Goal: Information Seeking & Learning: Learn about a topic

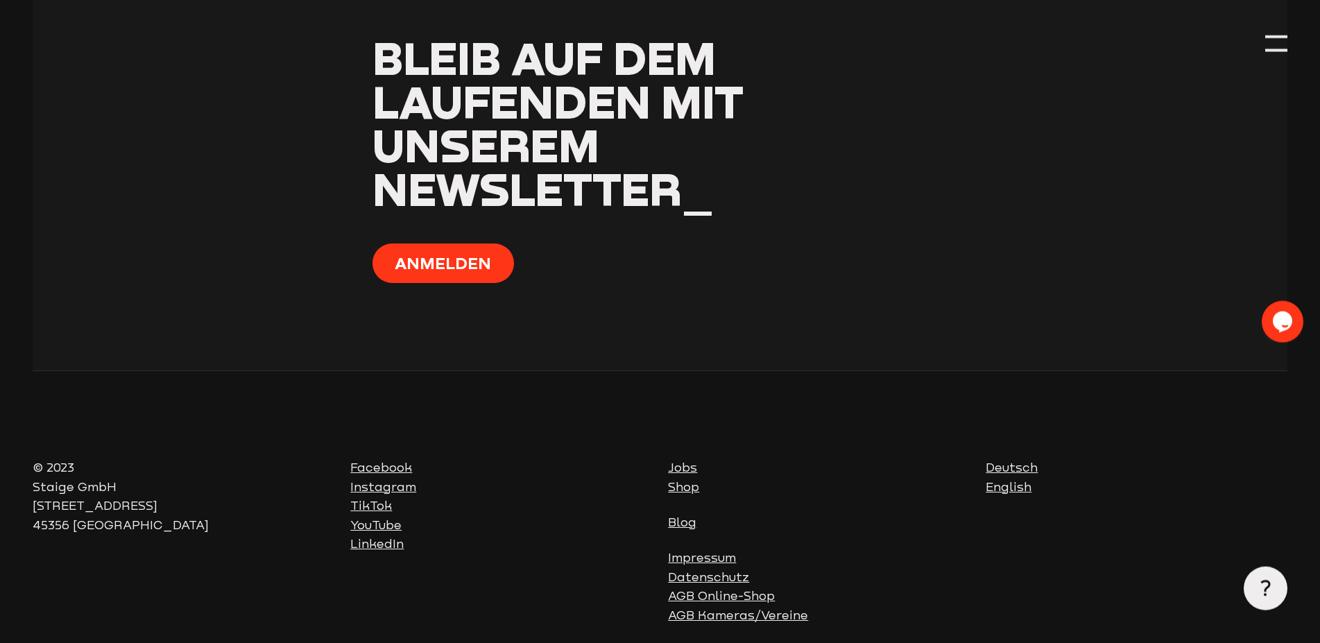
scroll to position [4212, 0]
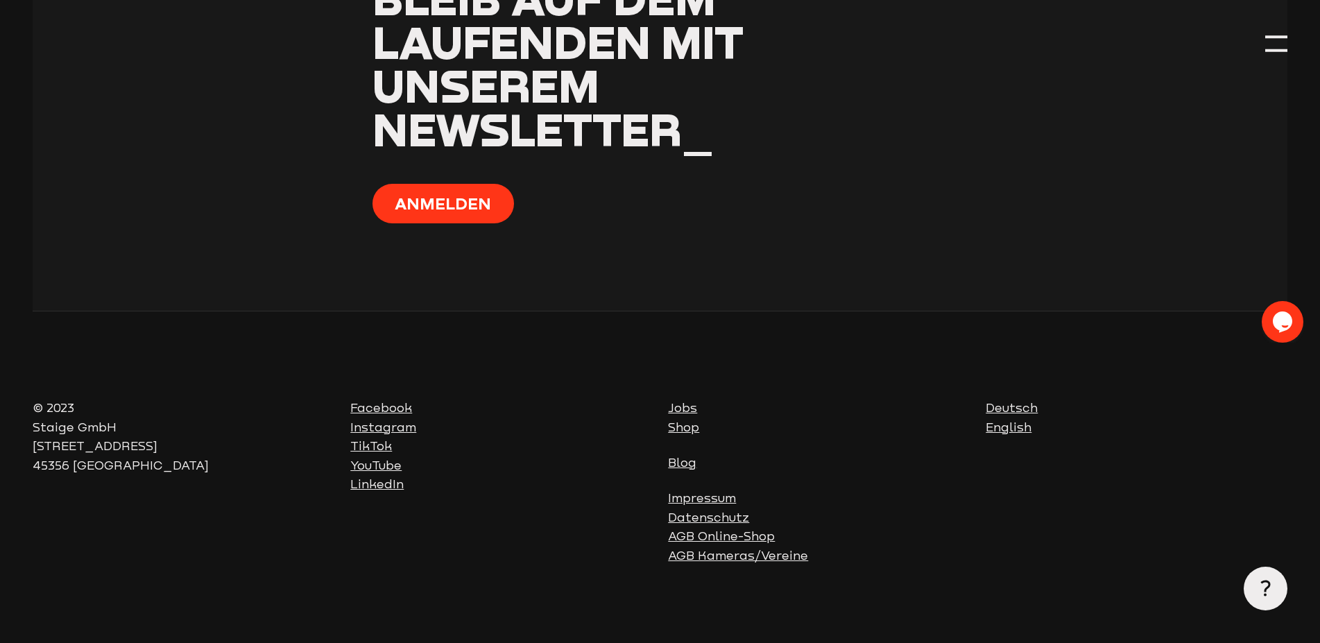
click at [688, 456] on link "Blog" at bounding box center [682, 463] width 28 height 14
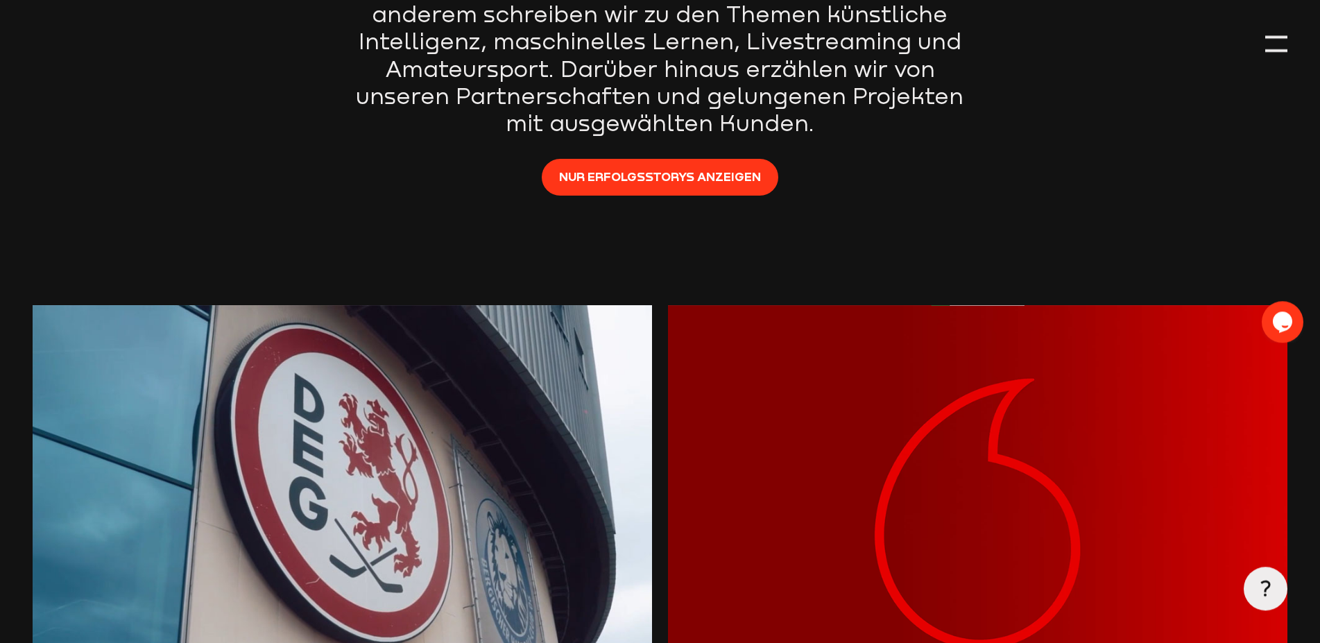
scroll to position [71, 0]
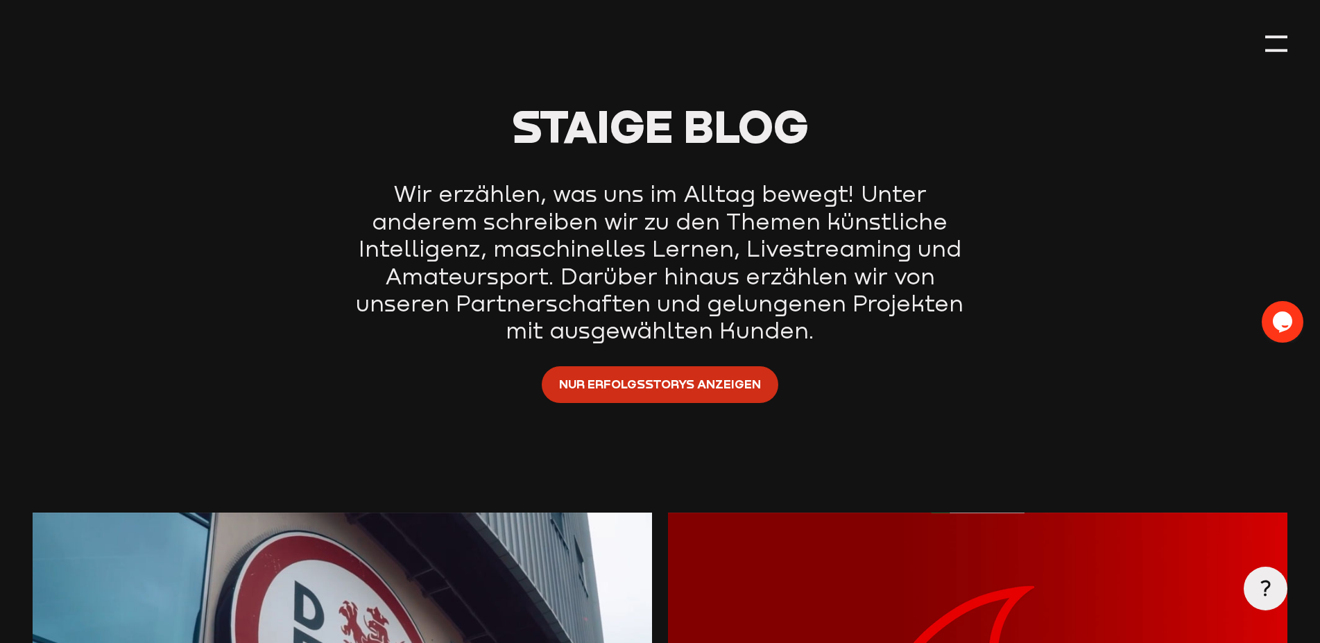
click at [594, 387] on span "Nur Erfolgsstorys anzeigen" at bounding box center [660, 384] width 202 height 19
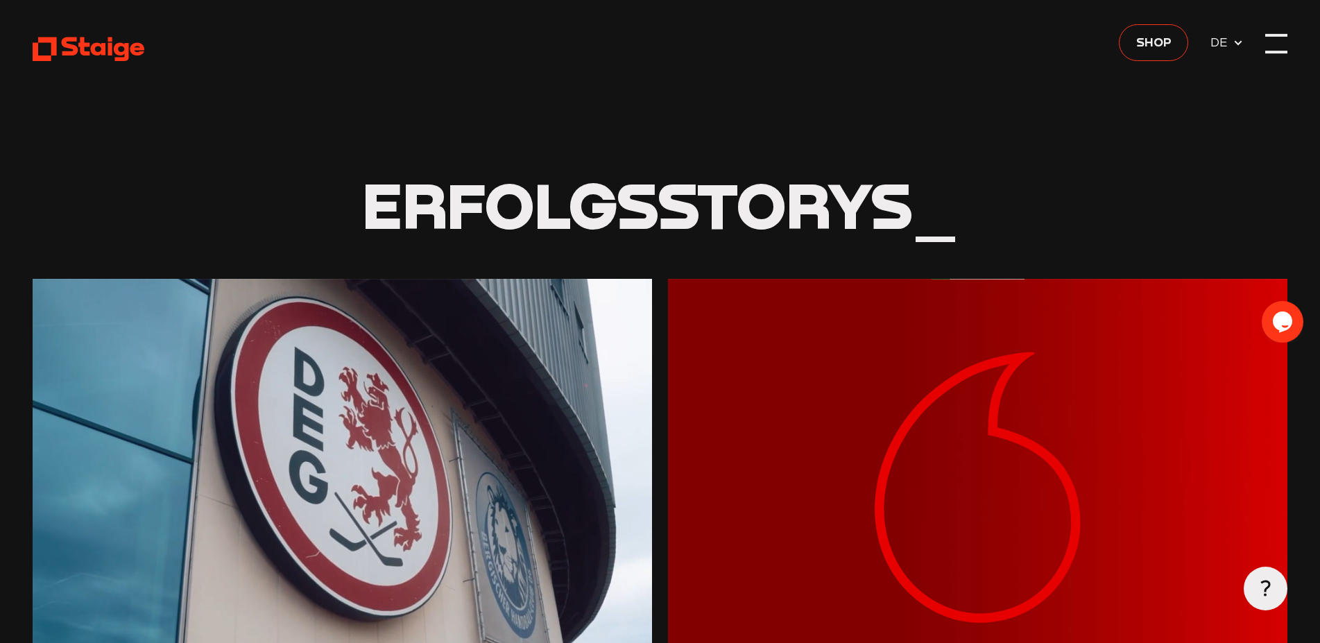
click at [1279, 41] on div at bounding box center [1276, 44] width 22 height 22
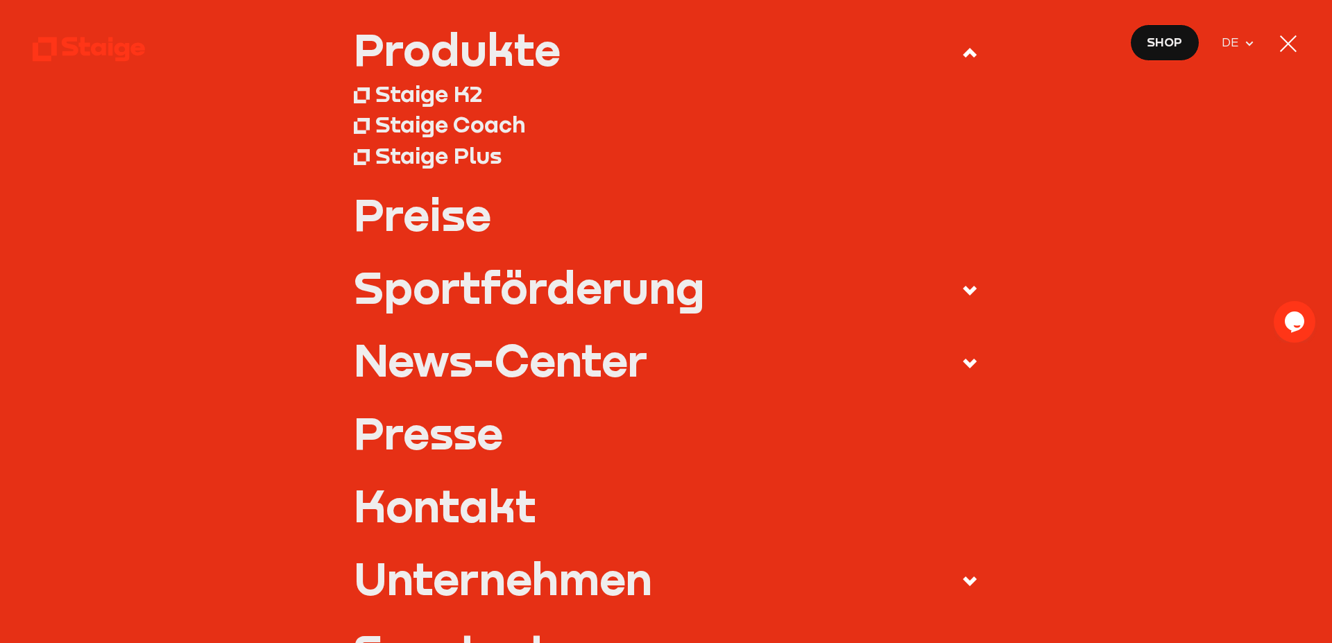
scroll to position [225, 0]
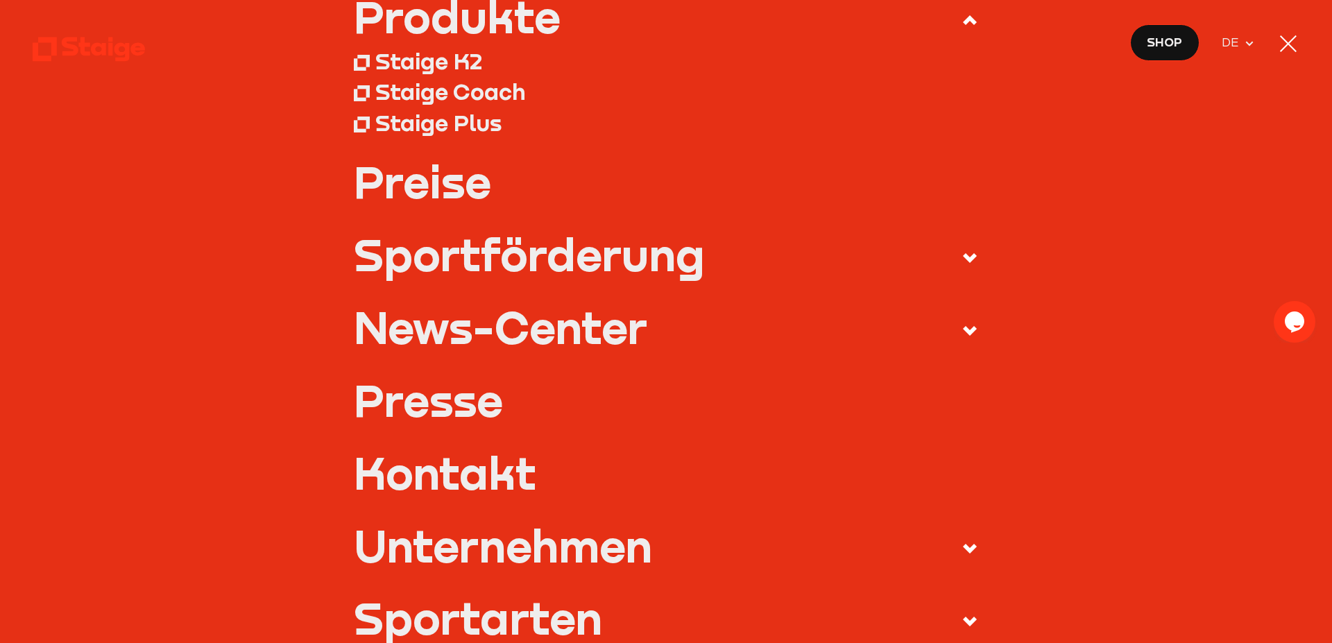
click at [463, 332] on div "News-Center" at bounding box center [500, 327] width 293 height 44
click at [0, 0] on input "News-Center" at bounding box center [0, 0] width 0 height 0
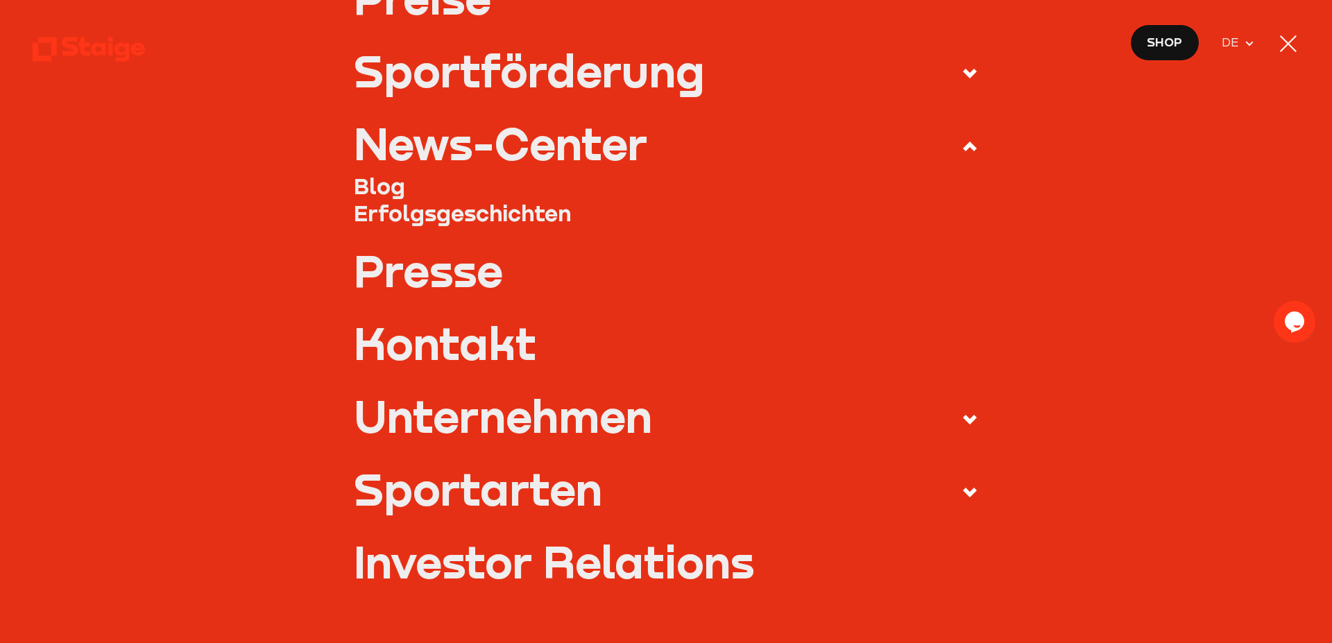
scroll to position [450, 0]
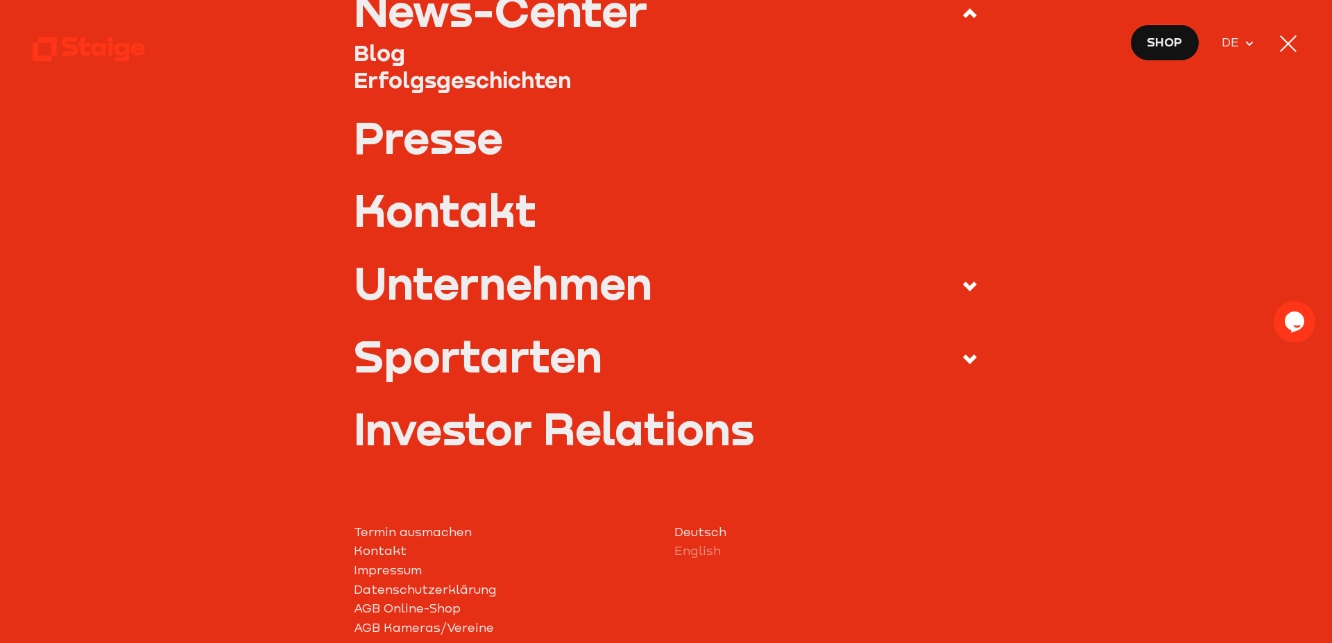
click at [490, 287] on div "Unternehmen" at bounding box center [503, 283] width 298 height 44
click at [0, 0] on input "Unternehmen" at bounding box center [0, 0] width 0 height 0
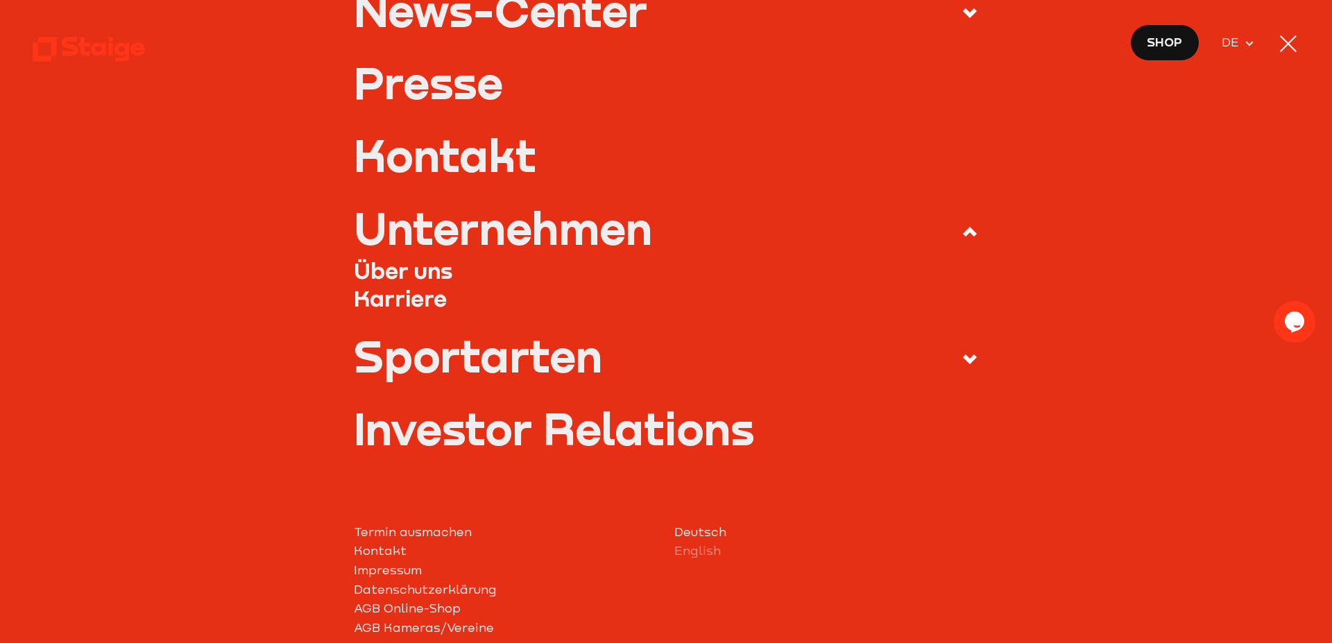
click at [420, 269] on link "Über uns" at bounding box center [666, 271] width 625 height 28
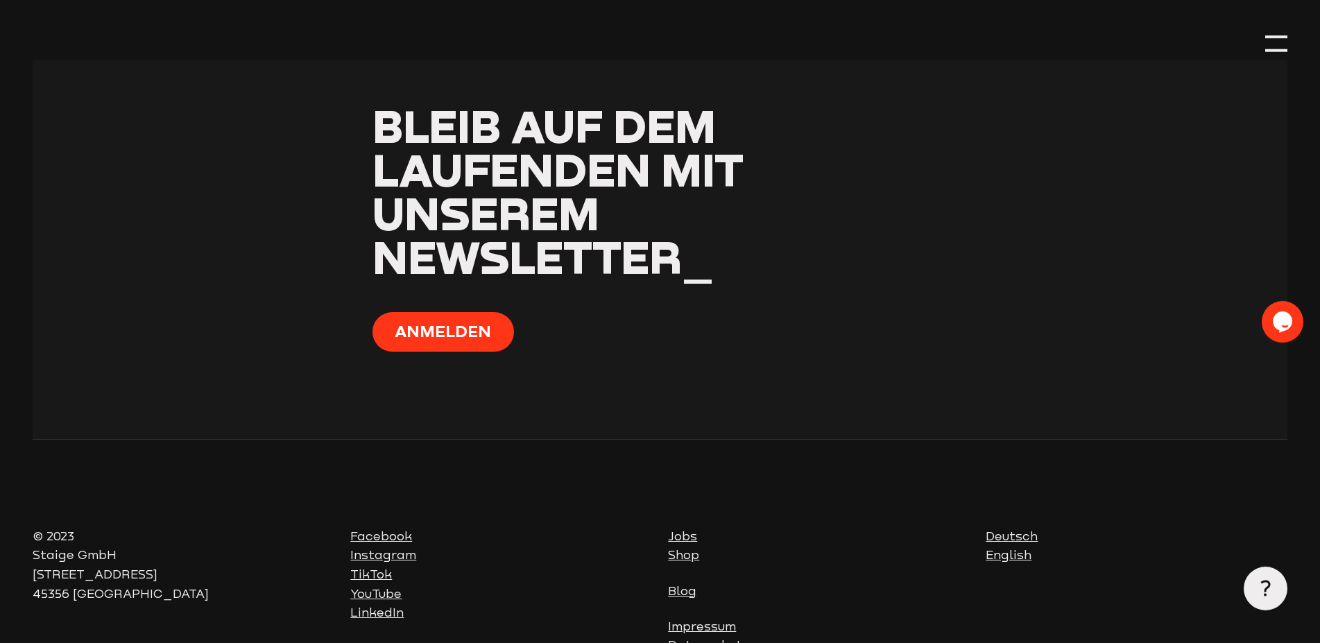
scroll to position [4104, 0]
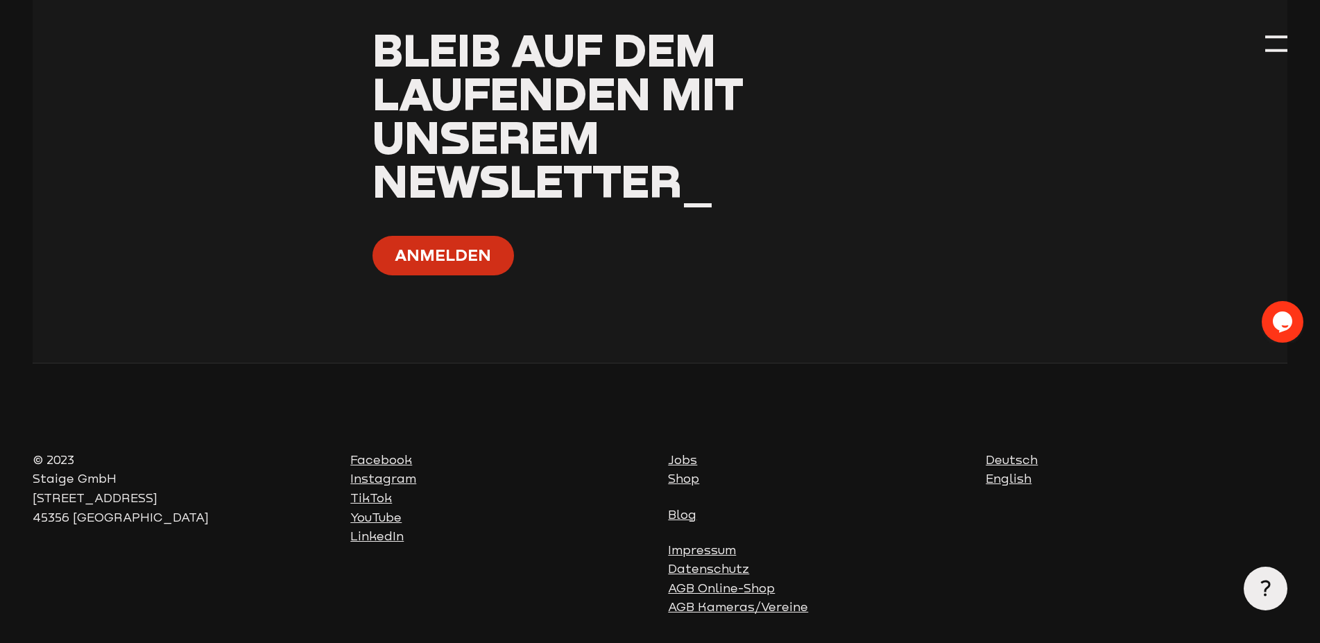
click at [450, 236] on button "Anmelden" at bounding box center [444, 256] width 142 height 40
